Goal: Task Accomplishment & Management: Use online tool/utility

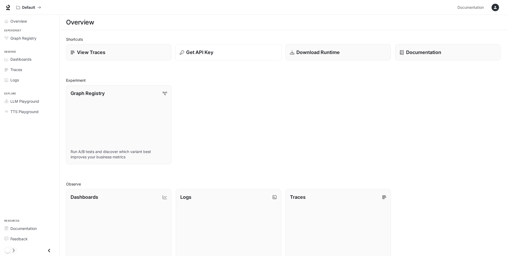
click at [258, 55] on div "Get API Key" at bounding box center [228, 52] width 97 height 7
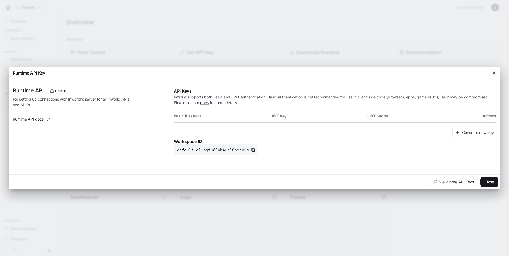
click at [257, 55] on div "Runtime API Key Runtime API Default For setting up connections with Inworld's s…" at bounding box center [254, 128] width 509 height 256
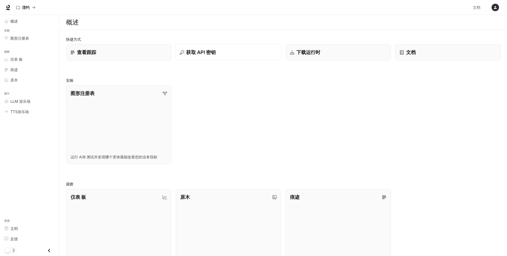
click at [207, 54] on p "获取 API 密钥" at bounding box center [201, 52] width 30 height 7
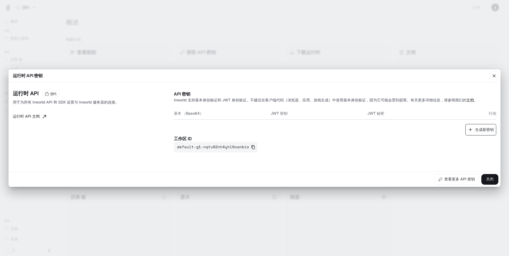
click at [476, 127] on font "生成新密钥" at bounding box center [484, 129] width 19 height 7
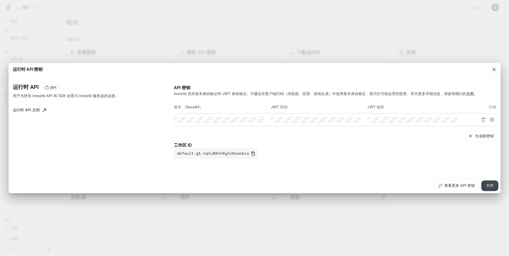
click at [491, 186] on button "关闭" at bounding box center [489, 185] width 17 height 11
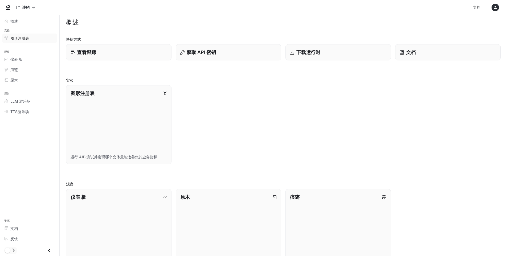
click at [29, 38] on div "图形注册表" at bounding box center [32, 38] width 44 height 6
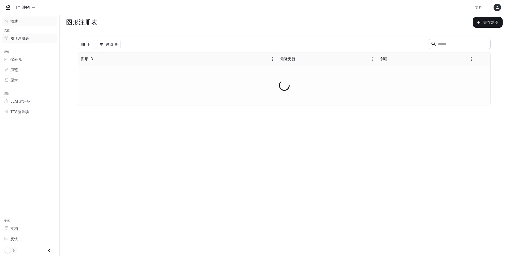
click at [27, 18] on link "概述" at bounding box center [29, 20] width 55 height 9
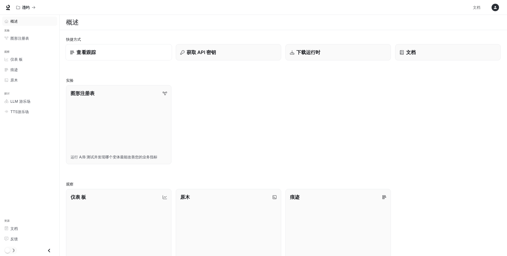
click at [93, 54] on p "查看跟踪" at bounding box center [85, 52] width 19 height 7
